Goal: Information Seeking & Learning: Learn about a topic

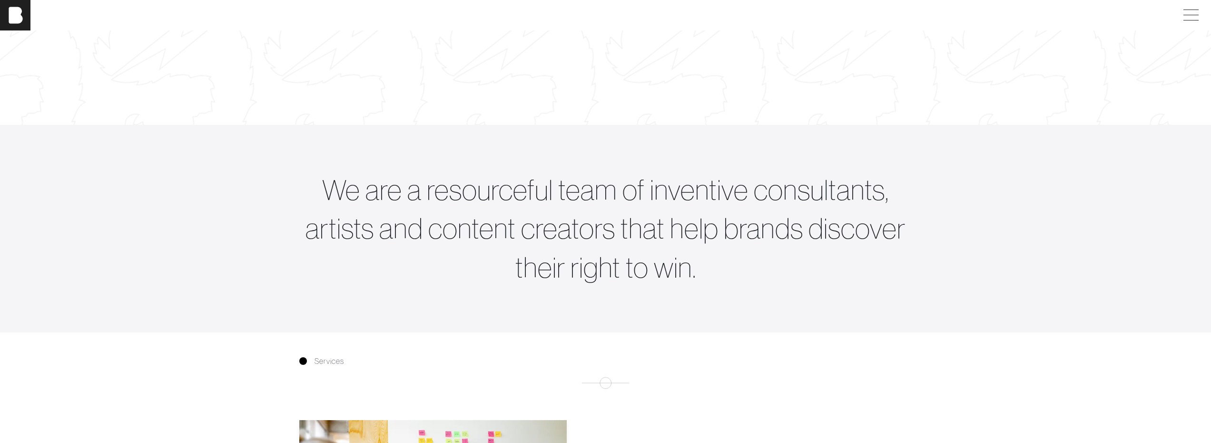
scroll to position [333, 0]
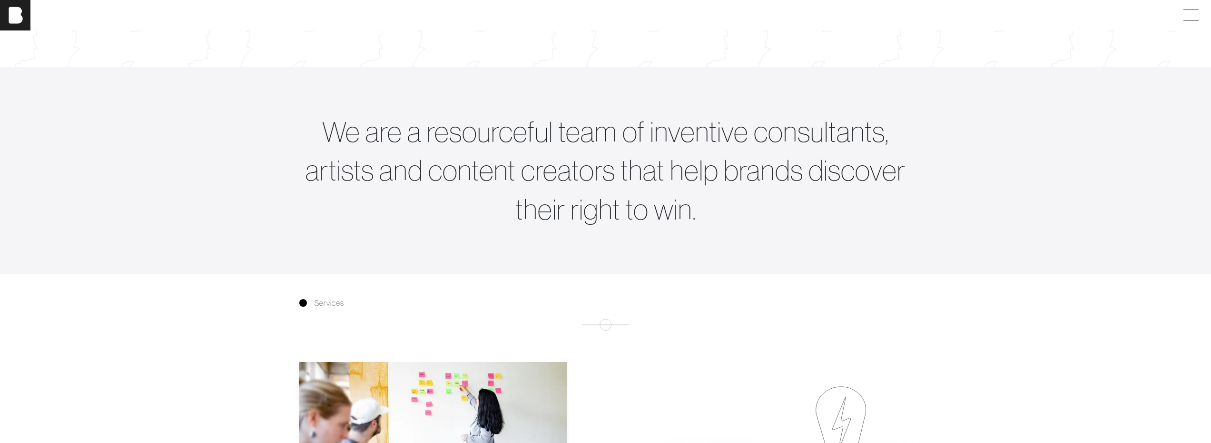
drag, startPoint x: 777, startPoint y: 242, endPoint x: 777, endPoint y: 237, distance: 5.2
click at [777, 241] on div "We are a resourceful team of inventive consultants, artists and content creator…" at bounding box center [606, 170] width 628 height 162
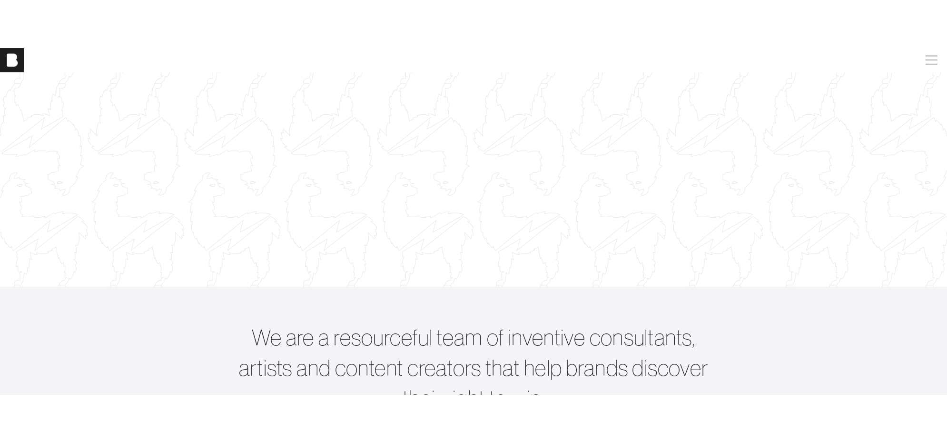
scroll to position [0, 0]
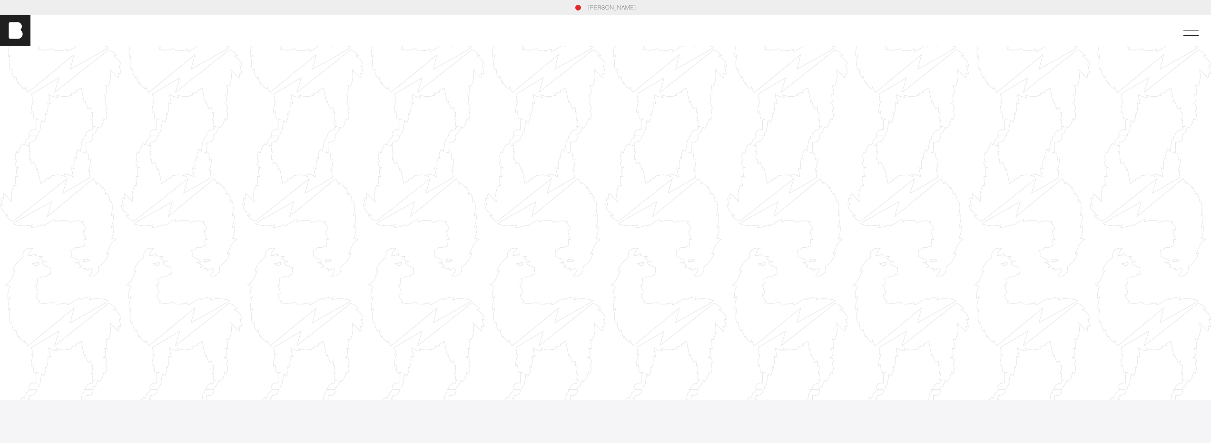
click at [738, 234] on div at bounding box center [605, 222] width 1211 height 681
click at [720, 235] on div at bounding box center [605, 222] width 1211 height 681
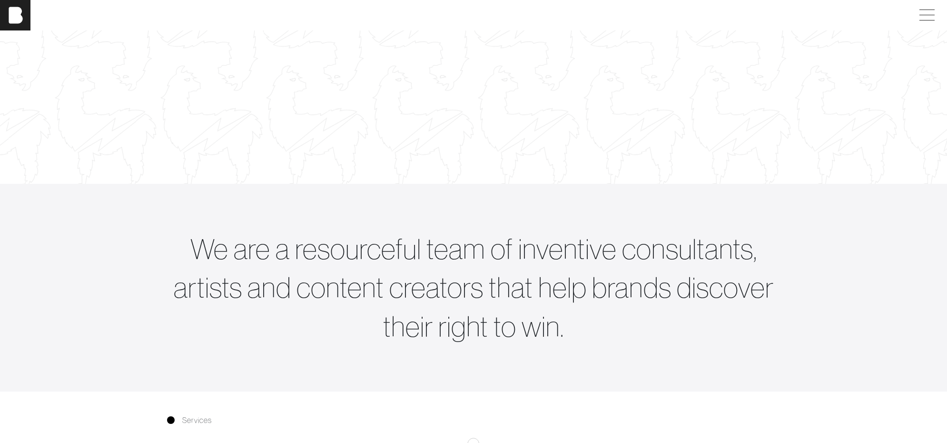
scroll to position [333, 0]
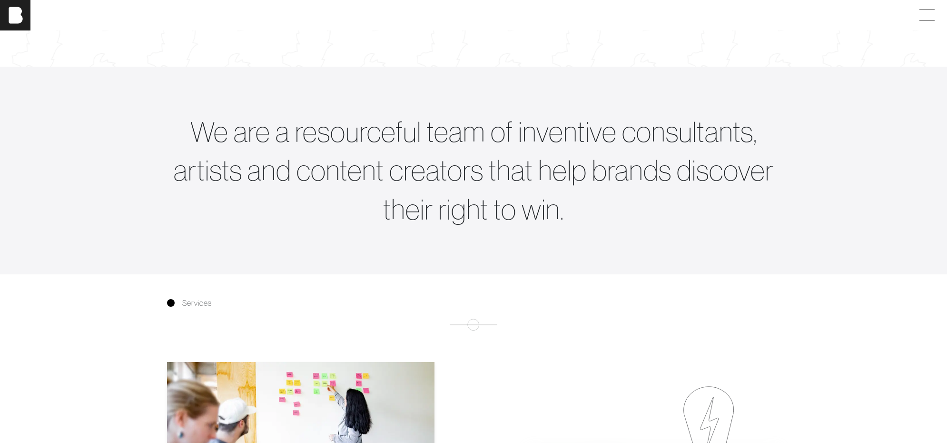
click at [518, 206] on div "We are a resourceful team of inventive consultants, artists and content creator…" at bounding box center [473, 170] width 605 height 116
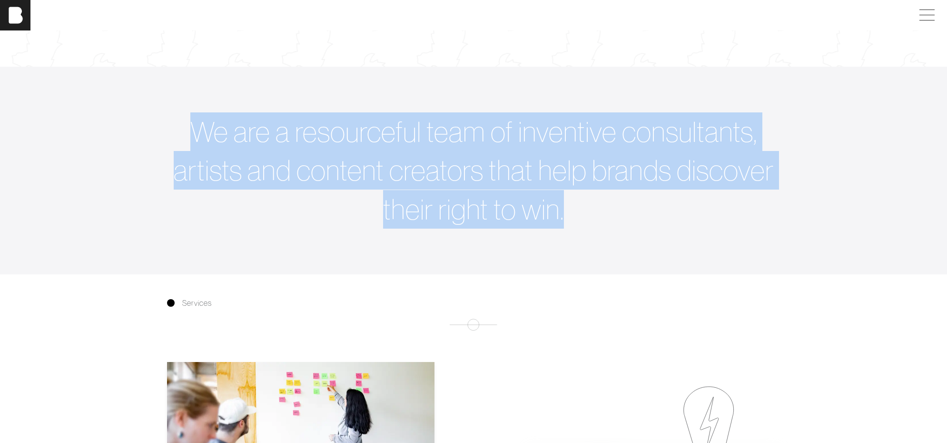
drag, startPoint x: 229, startPoint y: 135, endPoint x: 583, endPoint y: 209, distance: 362.3
click at [583, 209] on div "We are a resourceful team of inventive consultants, artists and content creator…" at bounding box center [473, 170] width 605 height 116
click at [603, 222] on div "We are a resourceful team of inventive consultants, artists and content creator…" at bounding box center [473, 170] width 605 height 116
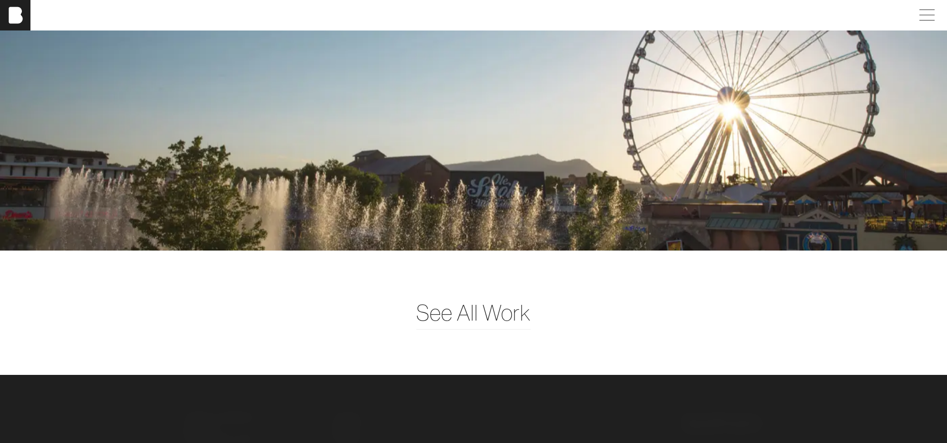
scroll to position [2548, 0]
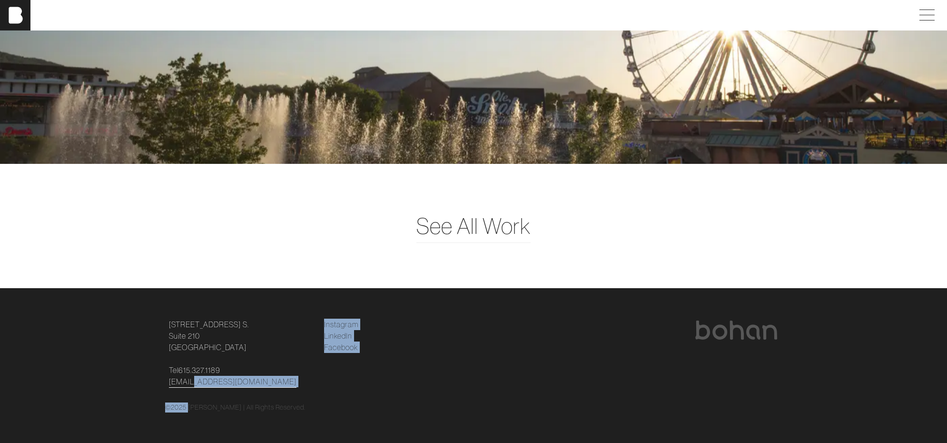
drag, startPoint x: 258, startPoint y: 389, endPoint x: 191, endPoint y: 379, distance: 67.9
click at [191, 379] on div "124 12th Ave. S. Suite 210 Nashville, TN 37203 Tel 615.327.1189 hello@bohanidea…" at bounding box center [473, 365] width 617 height 94
click at [298, 385] on p "Tel 615.327.1189 hello@bohanideas.com" at bounding box center [241, 375] width 144 height 23
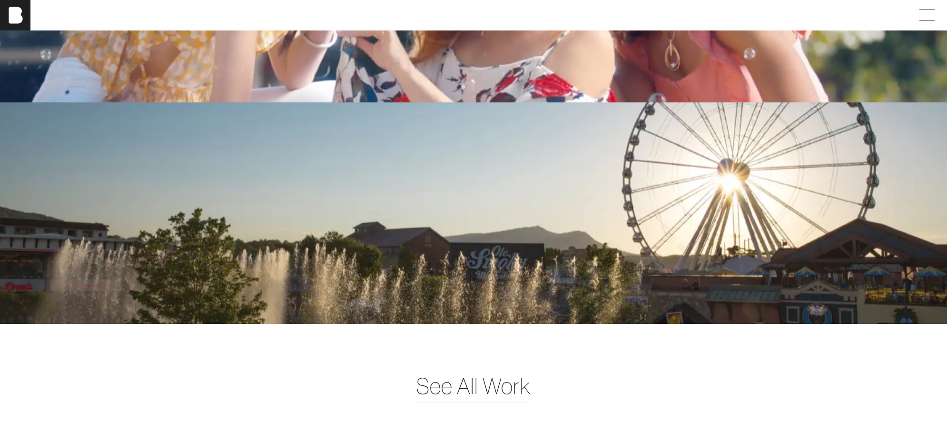
scroll to position [2358, 0]
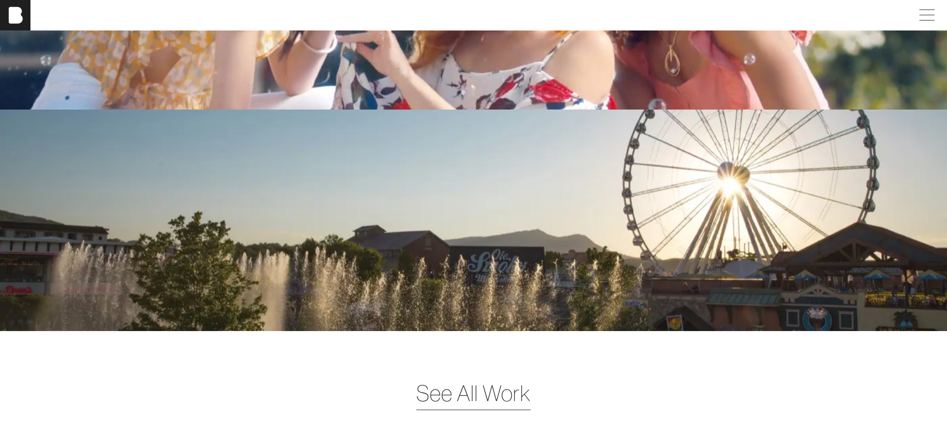
click at [439, 403] on span "See All Work" at bounding box center [473, 392] width 114 height 33
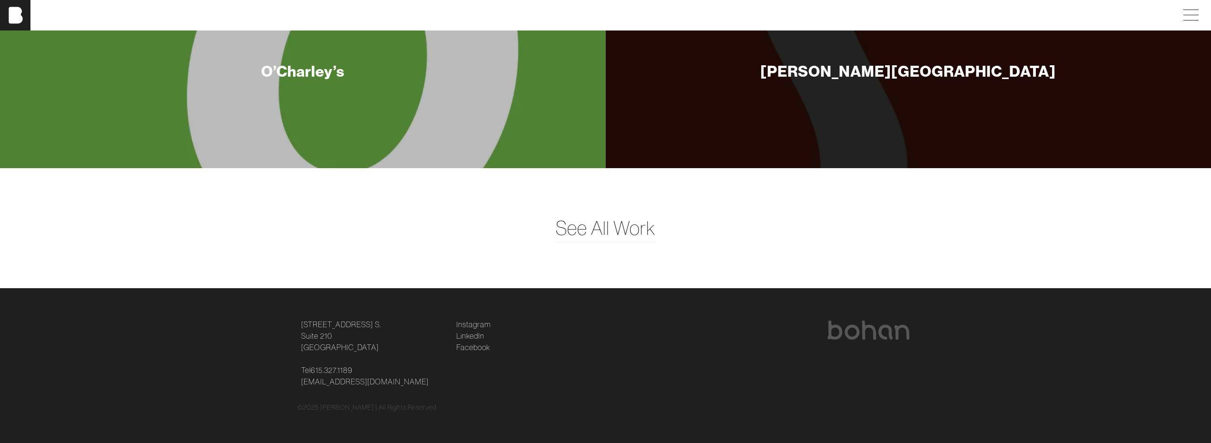
scroll to position [1945, 0]
